Goal: Navigation & Orientation: Find specific page/section

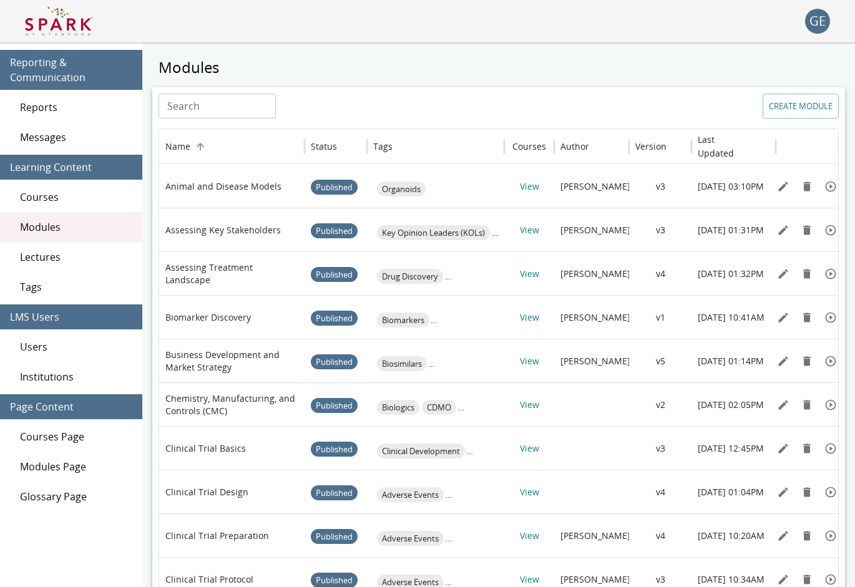
click at [78, 21] on img at bounding box center [58, 21] width 67 height 30
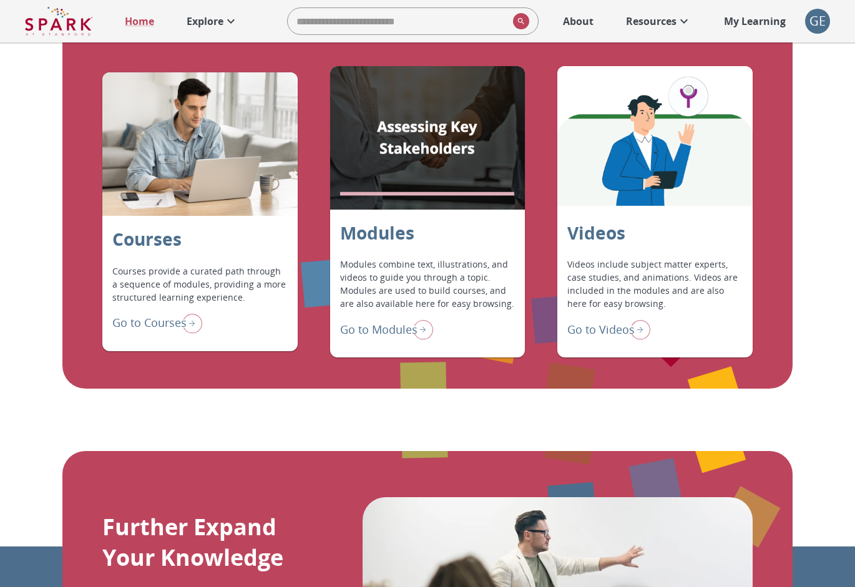
scroll to position [976, 0]
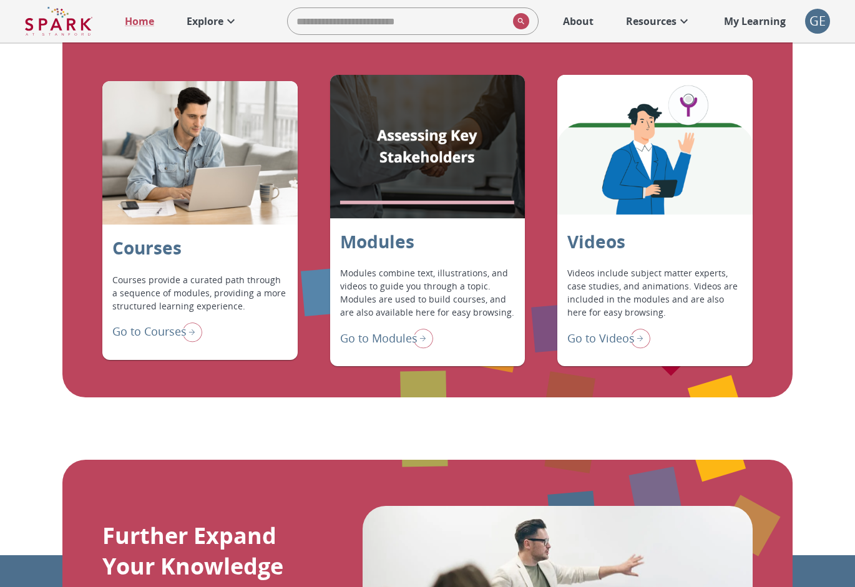
click at [391, 347] on p "Go to Modules" at bounding box center [378, 338] width 77 height 17
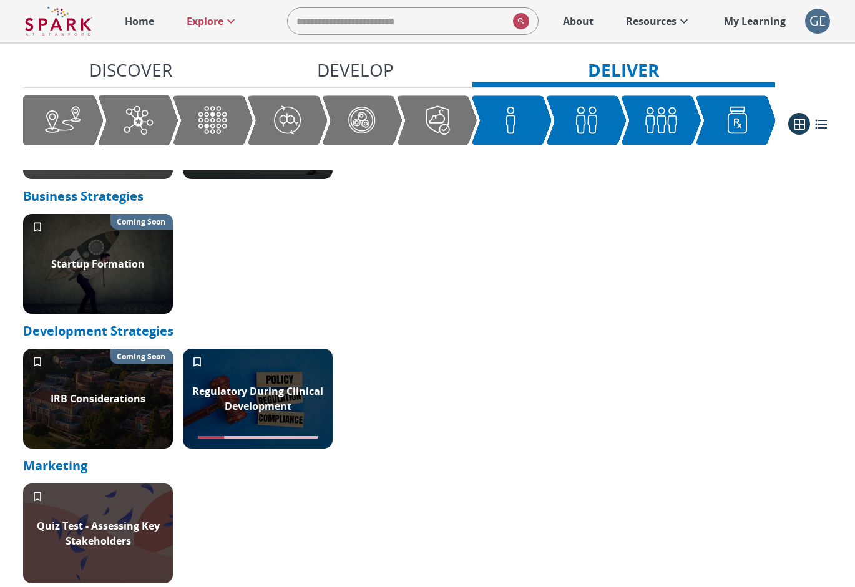
scroll to position [1869, 0]
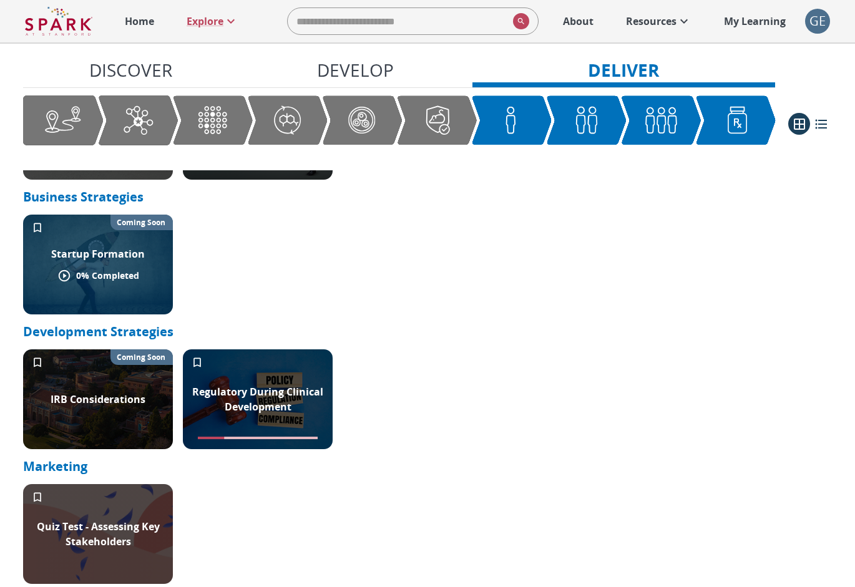
click at [141, 250] on div "Startup Formation 0 % Completed Coming Soon" at bounding box center [98, 265] width 150 height 100
click at [144, 228] on p "Coming Soon" at bounding box center [141, 222] width 49 height 11
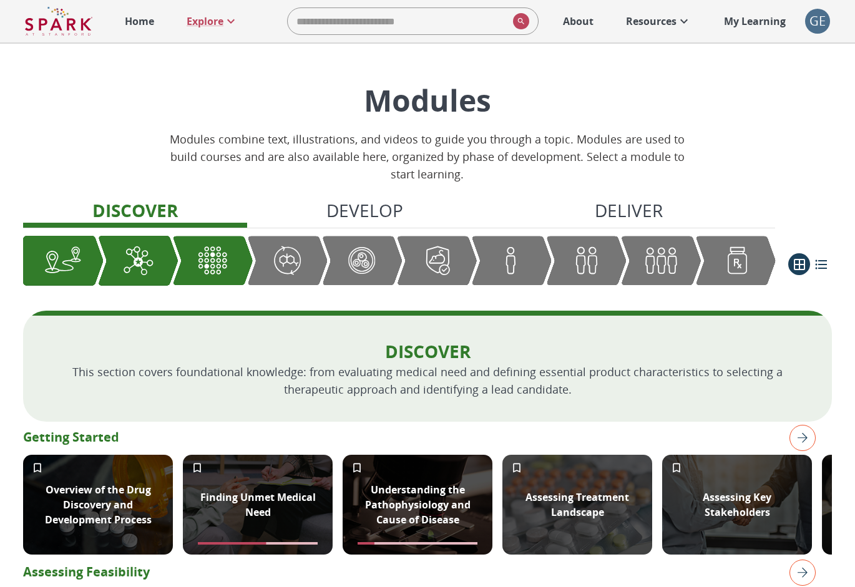
scroll to position [0, 0]
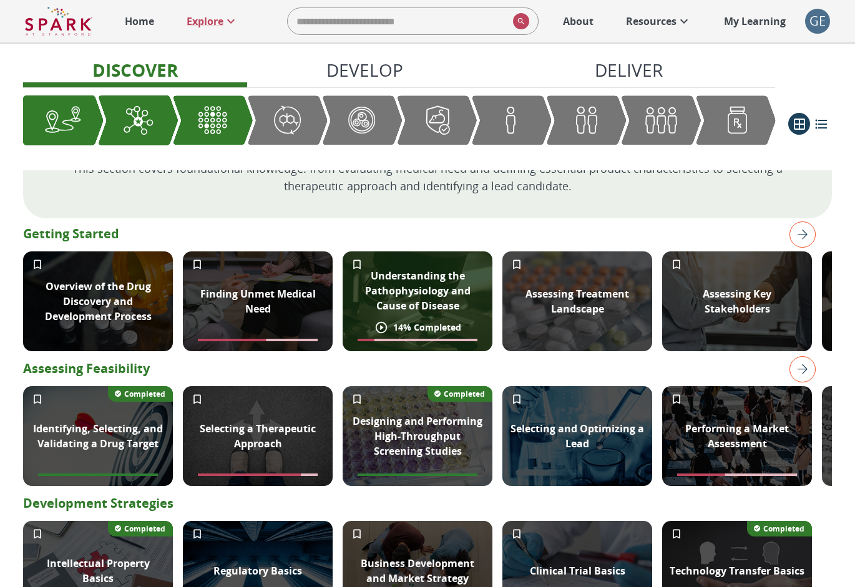
scroll to position [197, 0]
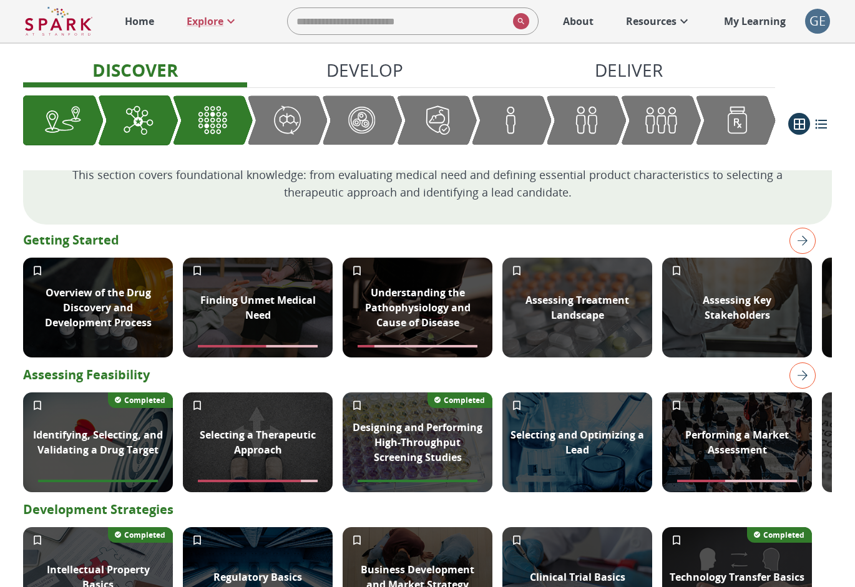
click at [817, 14] on div "GE" at bounding box center [817, 21] width 25 height 25
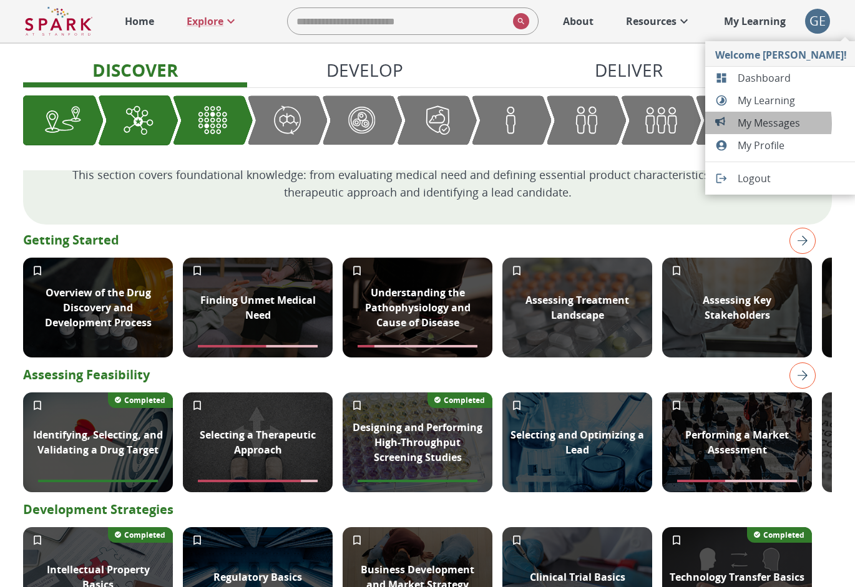
click at [753, 124] on span "My Messages" at bounding box center [791, 122] width 109 height 15
